Goal: Information Seeking & Learning: Compare options

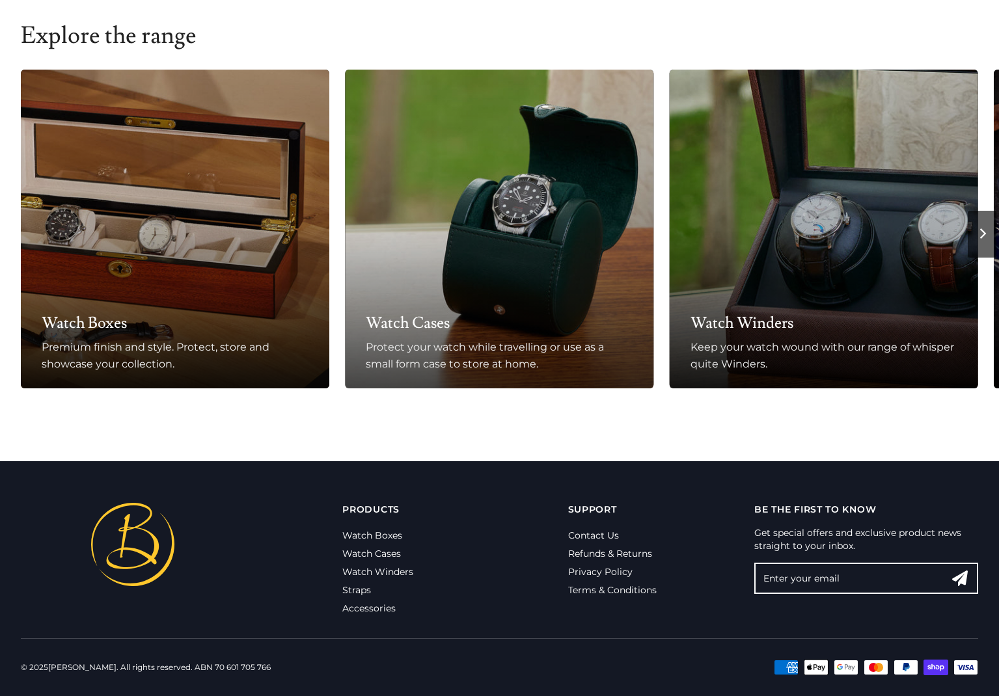
scroll to position [862, 0]
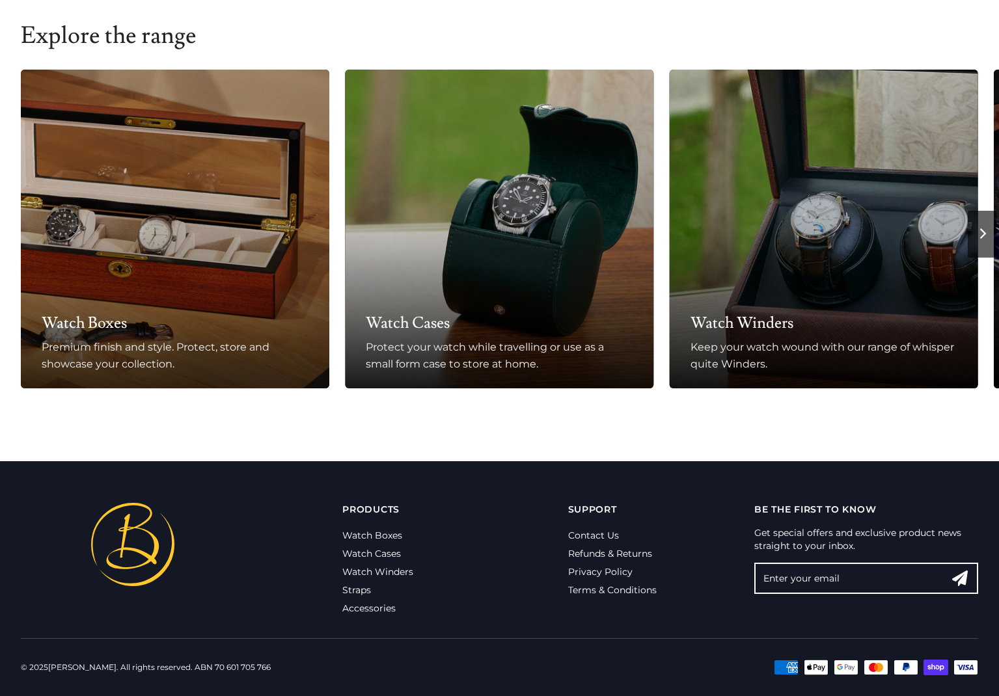
click at [122, 323] on h3 "Watch Boxes" at bounding box center [175, 323] width 267 height 21
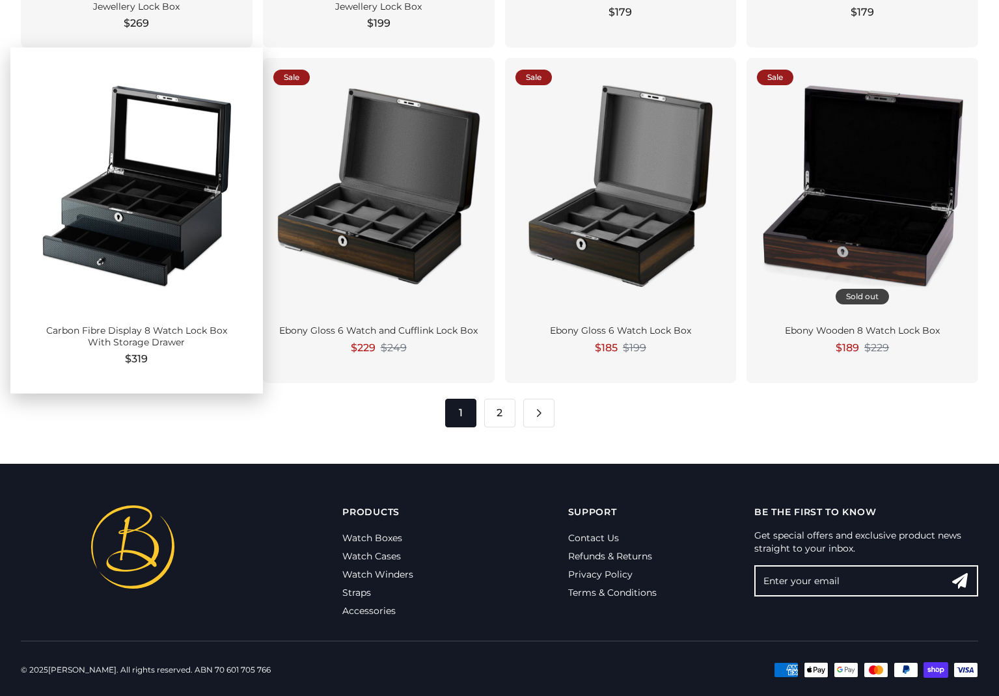
scroll to position [1968, 0]
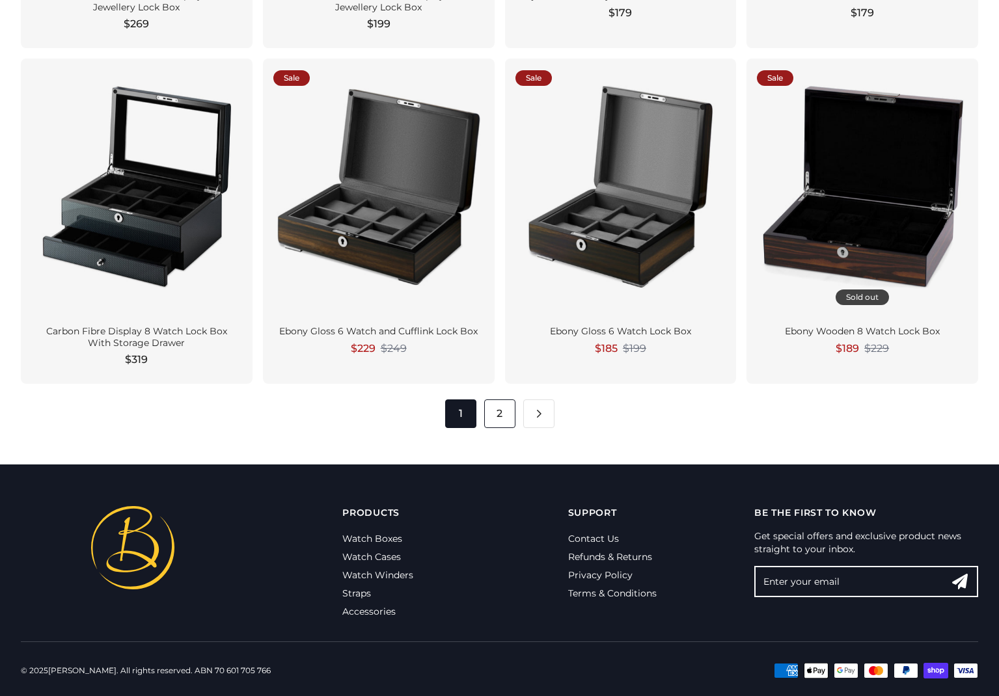
click at [494, 412] on link "2" at bounding box center [499, 414] width 31 height 29
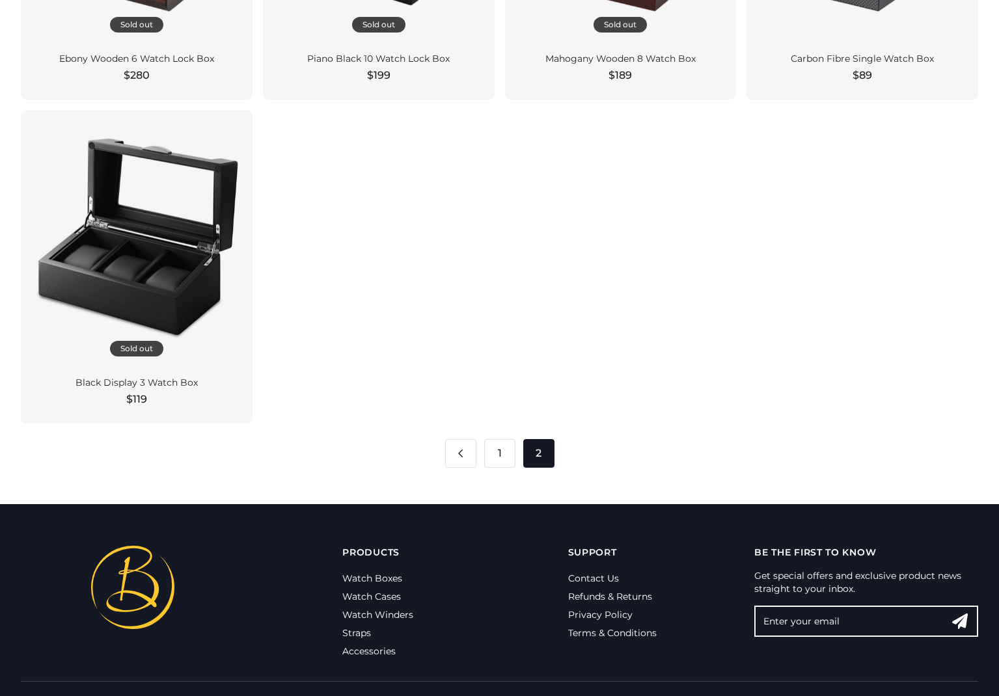
scroll to position [1570, 0]
click at [374, 577] on link "Watch Boxes" at bounding box center [372, 579] width 60 height 12
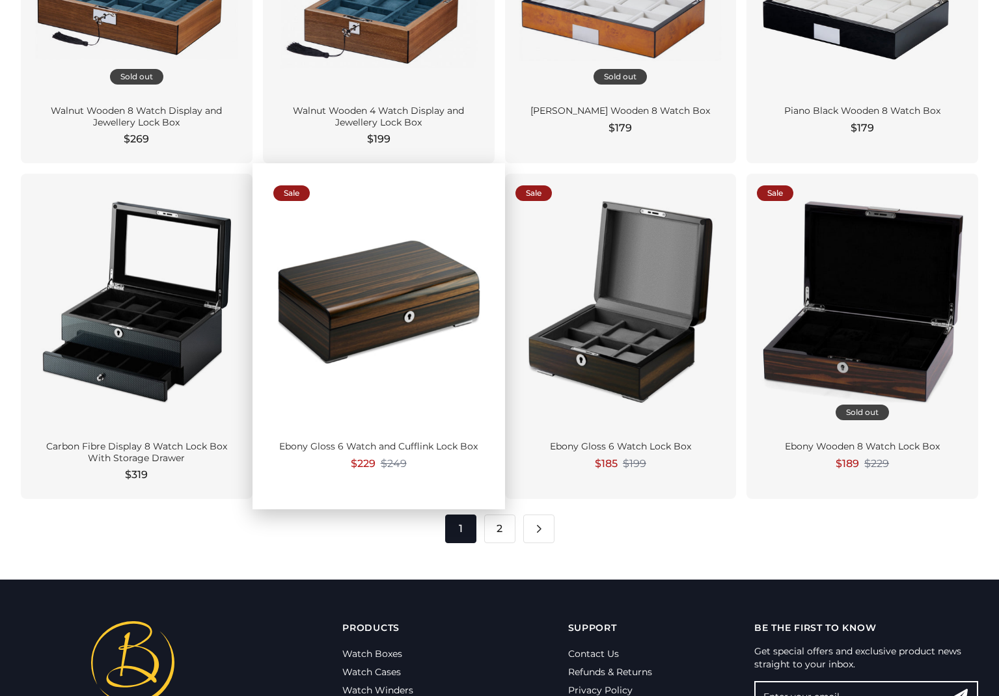
scroll to position [1853, 0]
click at [392, 310] on div at bounding box center [378, 302] width 211 height 236
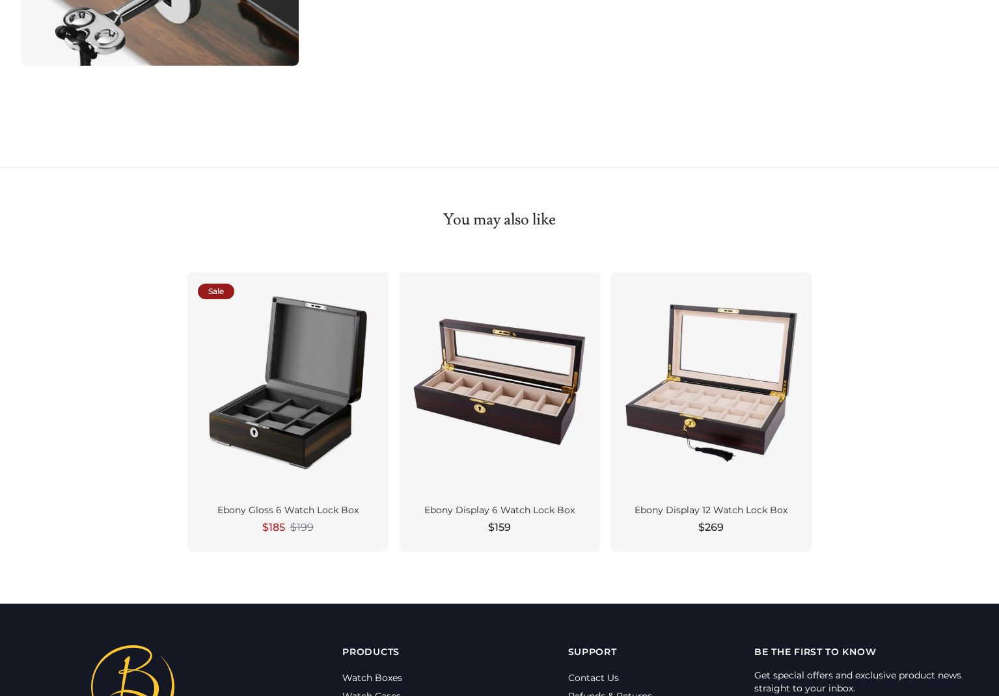
scroll to position [1168, 0]
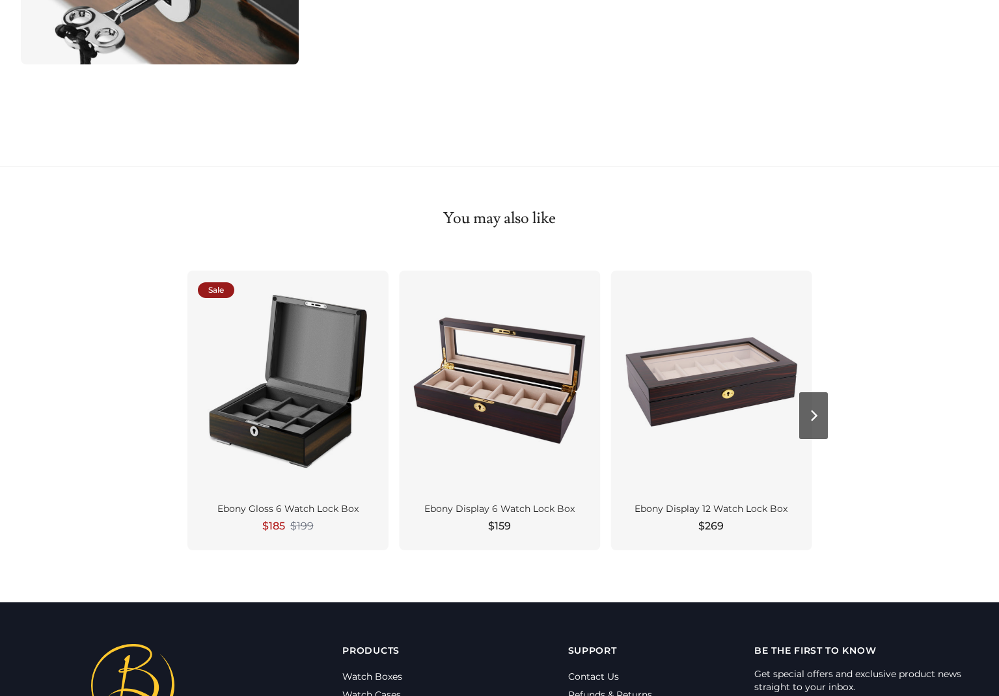
click at [716, 417] on div at bounding box center [711, 382] width 180 height 202
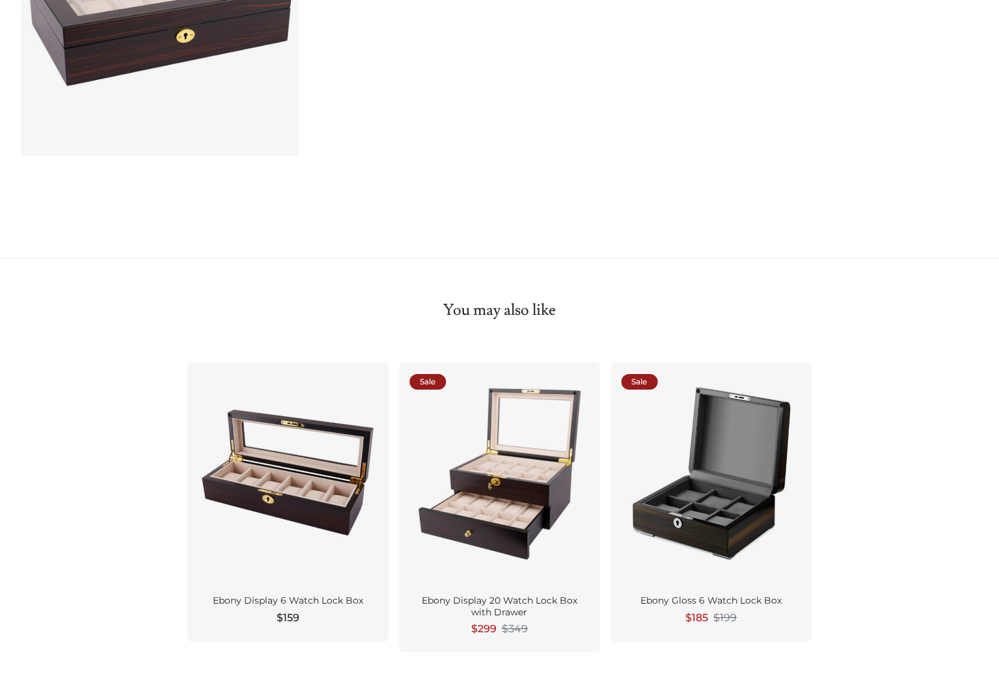
scroll to position [824, 0]
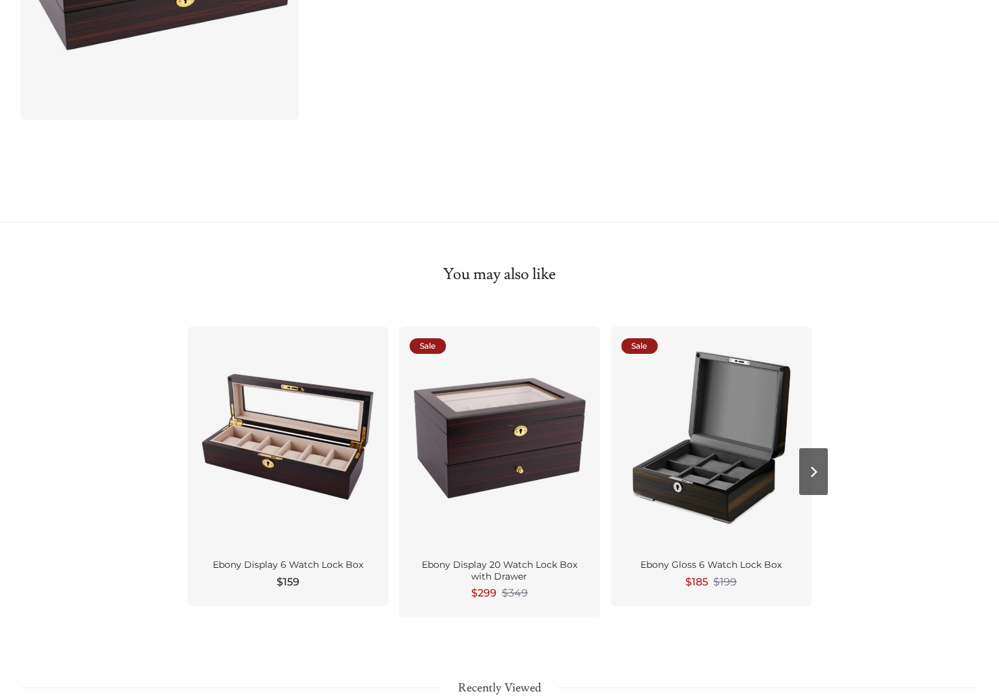
click at [521, 407] on div at bounding box center [499, 438] width 180 height 202
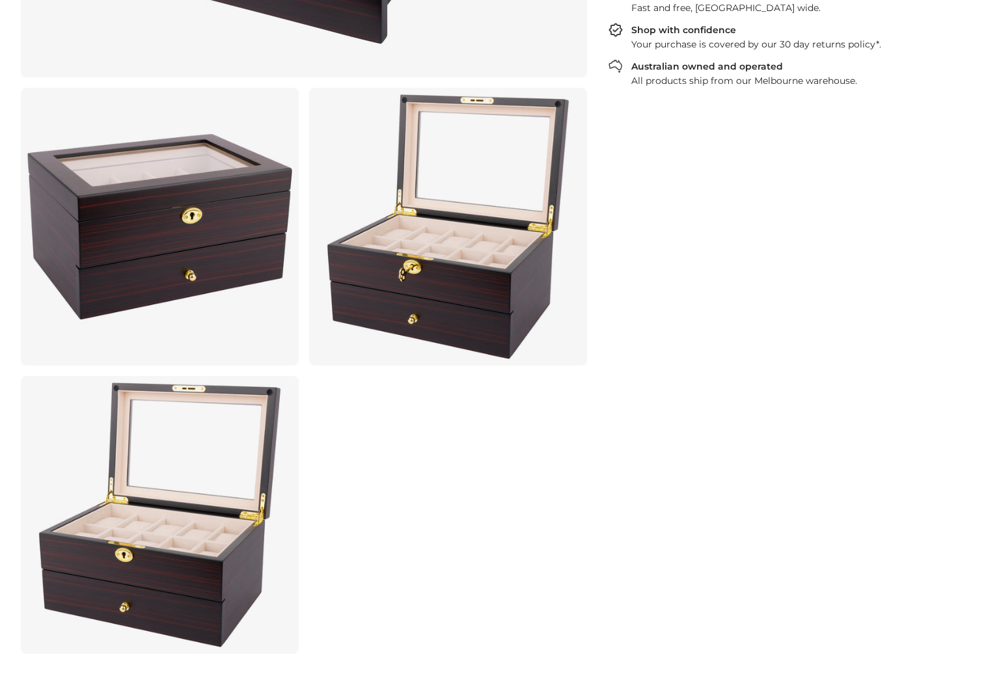
scroll to position [568, 0]
